Goal: Obtain resource: Obtain resource

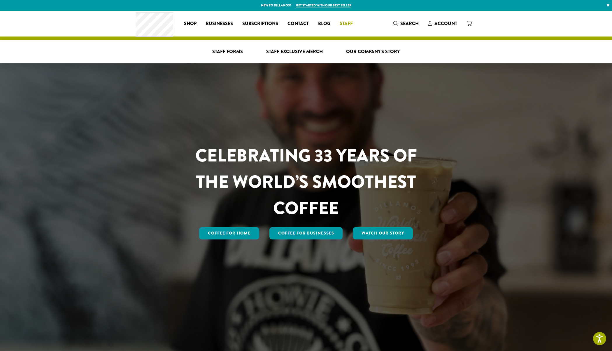
click at [341, 25] on span "Staff" at bounding box center [346, 23] width 13 height 7
click at [223, 49] on span "Staff Forms" at bounding box center [227, 51] width 31 height 7
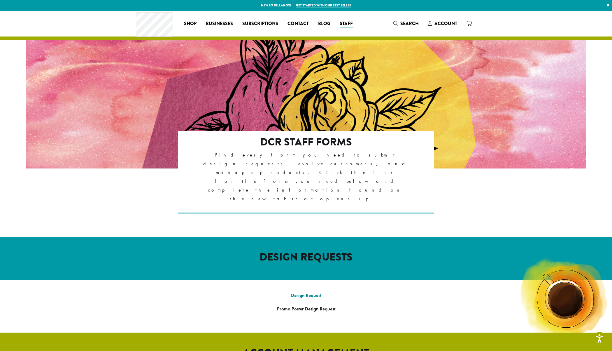
click at [315, 292] on link "Design Request" at bounding box center [306, 295] width 30 height 6
